Goal: Information Seeking & Learning: Learn about a topic

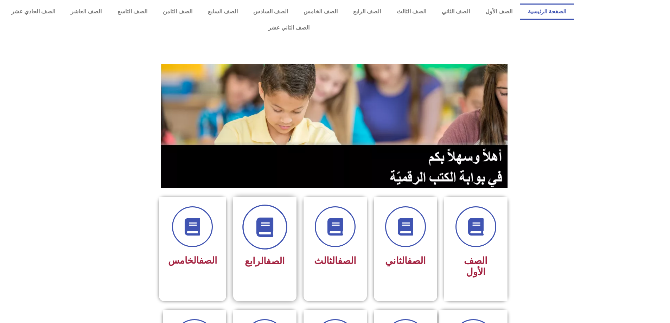
click at [280, 214] on span at bounding box center [264, 227] width 45 height 45
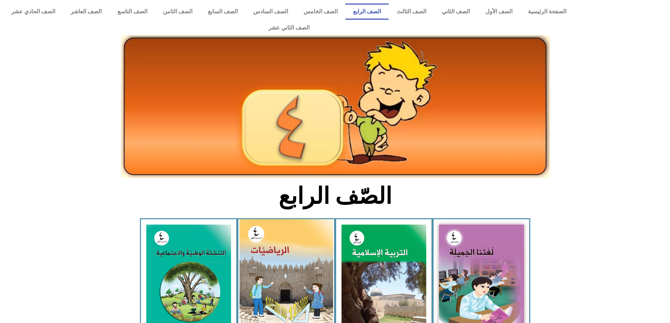
click at [275, 237] on img at bounding box center [287, 278] width 94 height 117
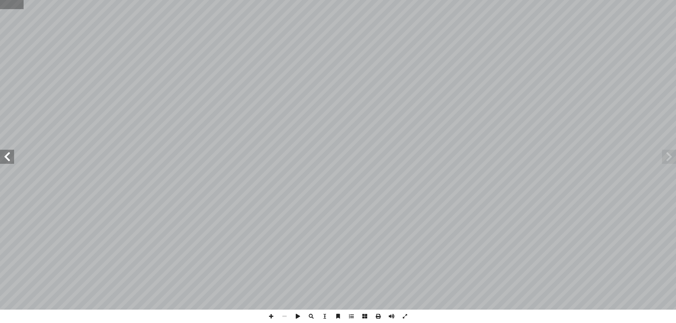
click at [16, 7] on input "text" at bounding box center [12, 4] width 24 height 9
type input "**"
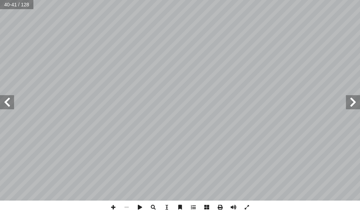
click at [354, 100] on span at bounding box center [353, 102] width 14 height 14
click at [113, 207] on span at bounding box center [113, 206] width 13 height 13
click at [10, 101] on span at bounding box center [7, 102] width 14 height 14
